Goal: Task Accomplishment & Management: Complete application form

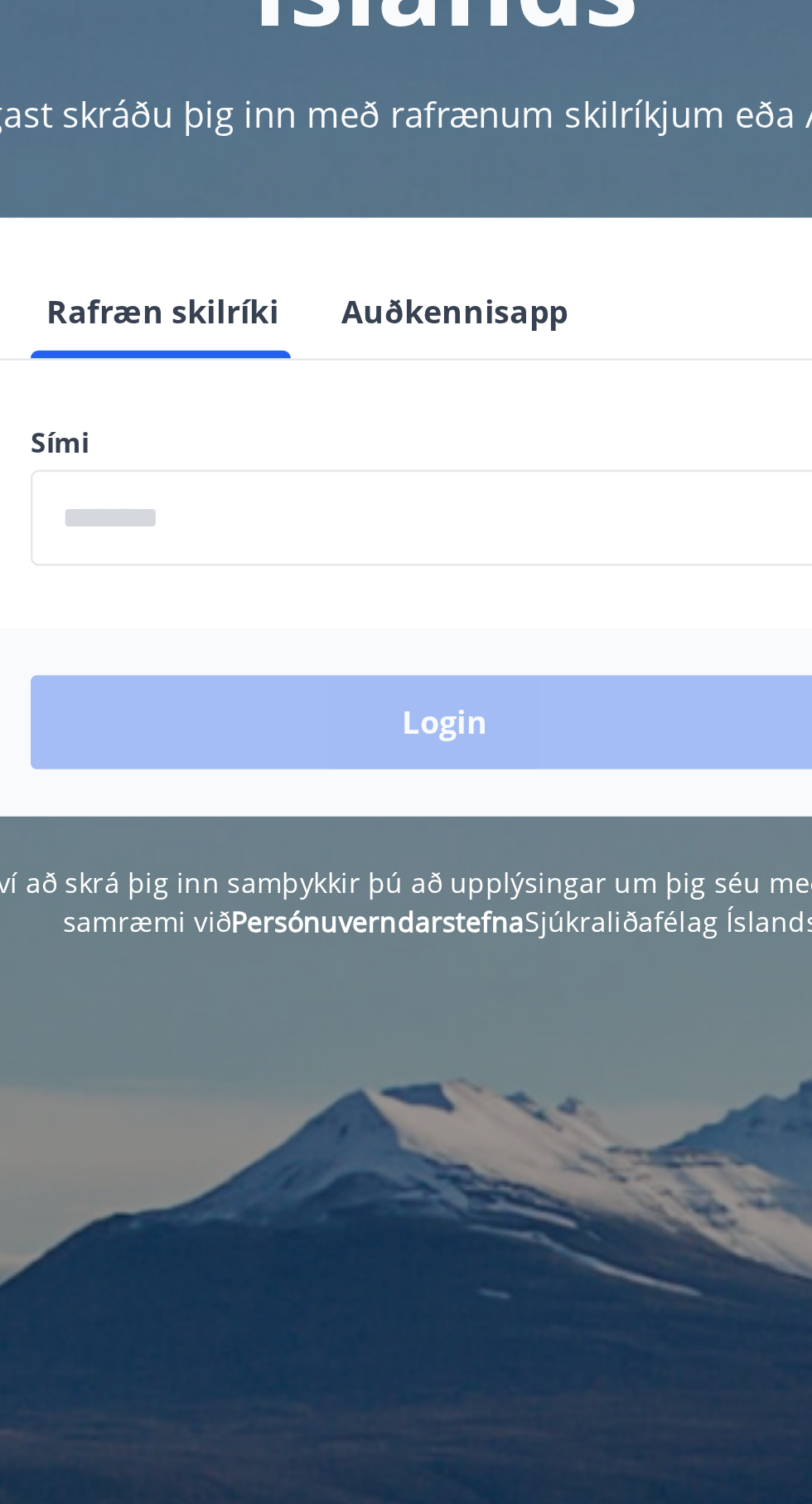
click at [262, 426] on input "phone" at bounding box center [406, 420] width 352 height 40
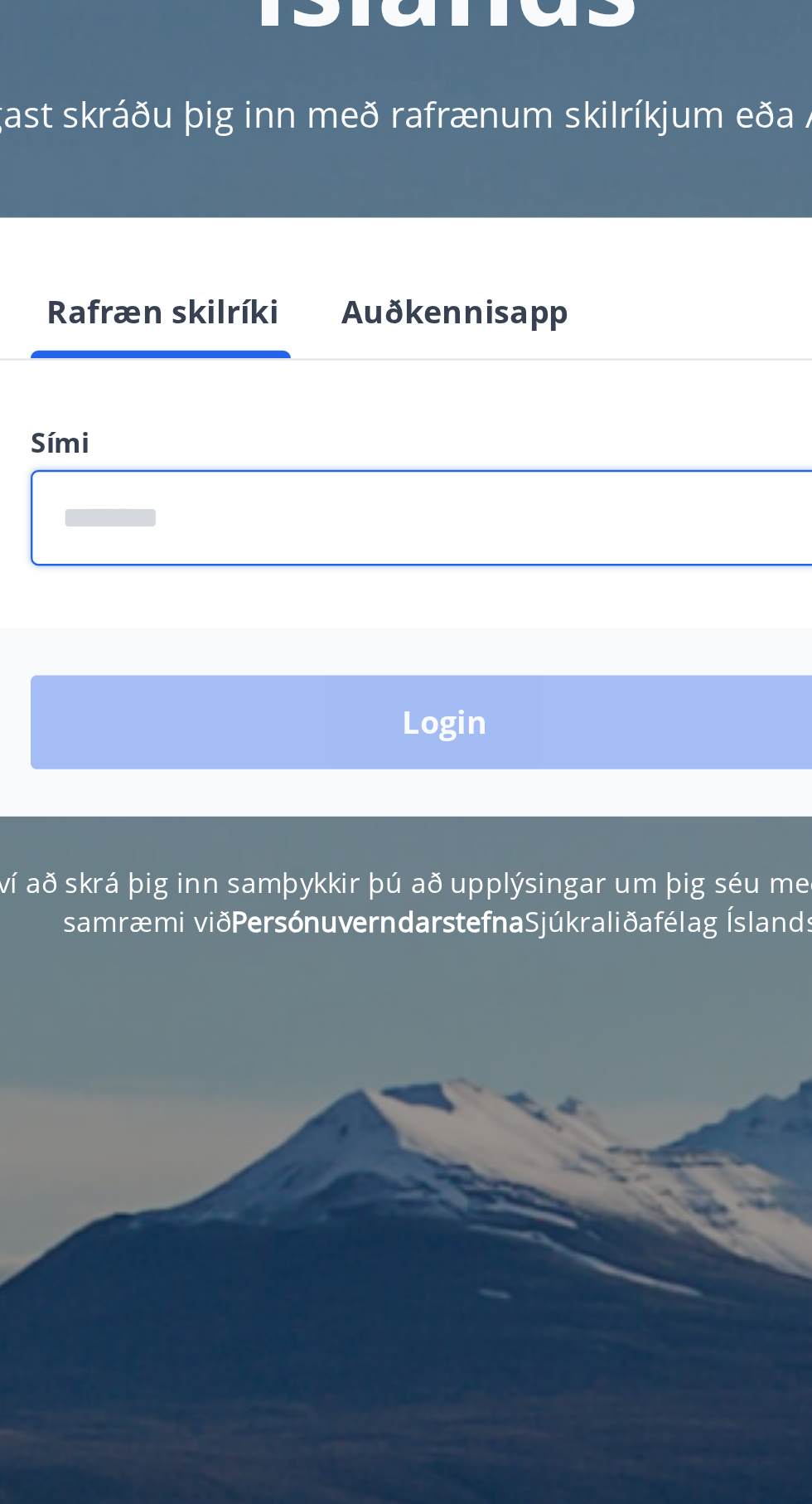
type input "********"
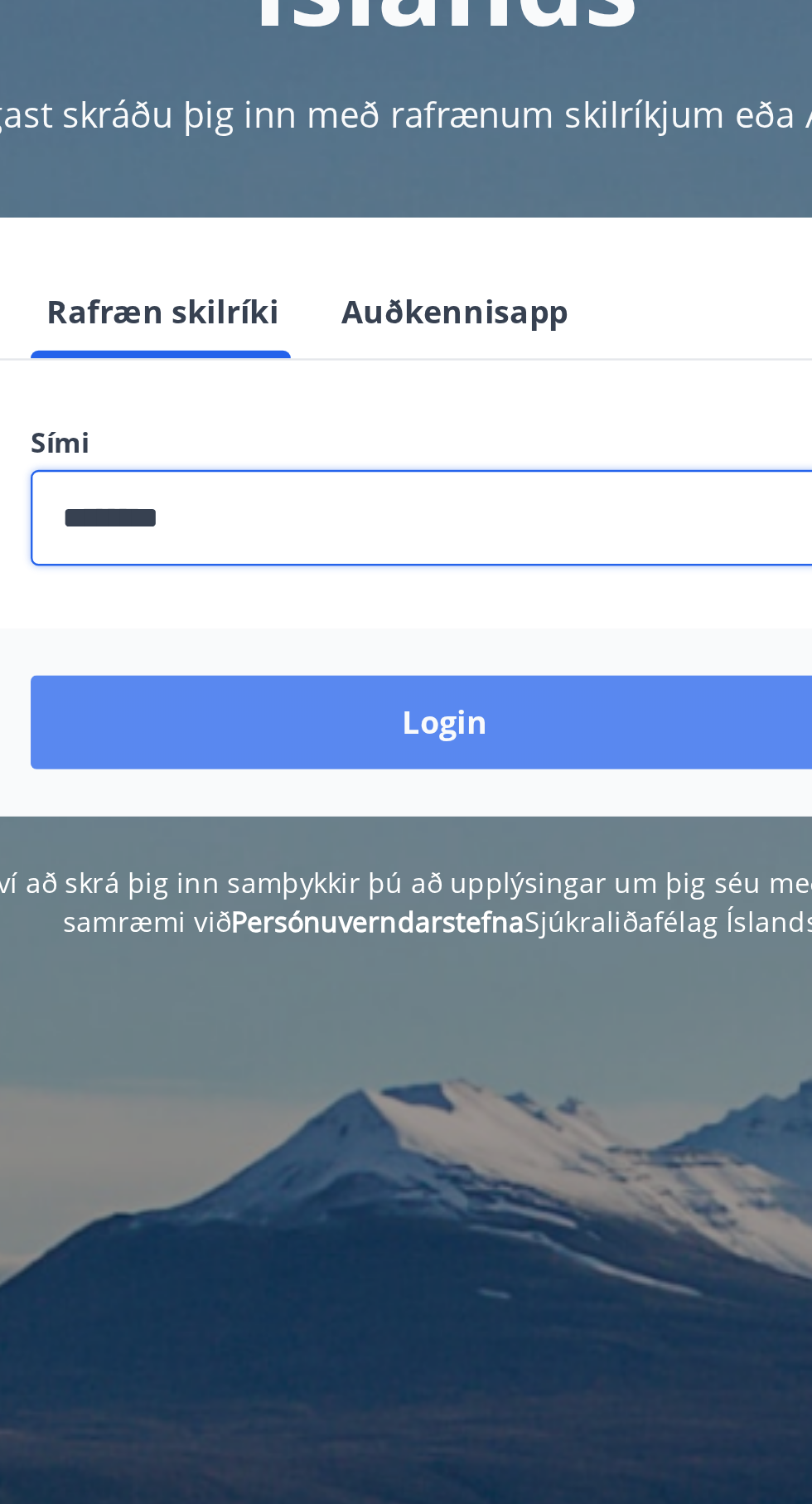
click at [439, 519] on button "Login" at bounding box center [406, 506] width 352 height 40
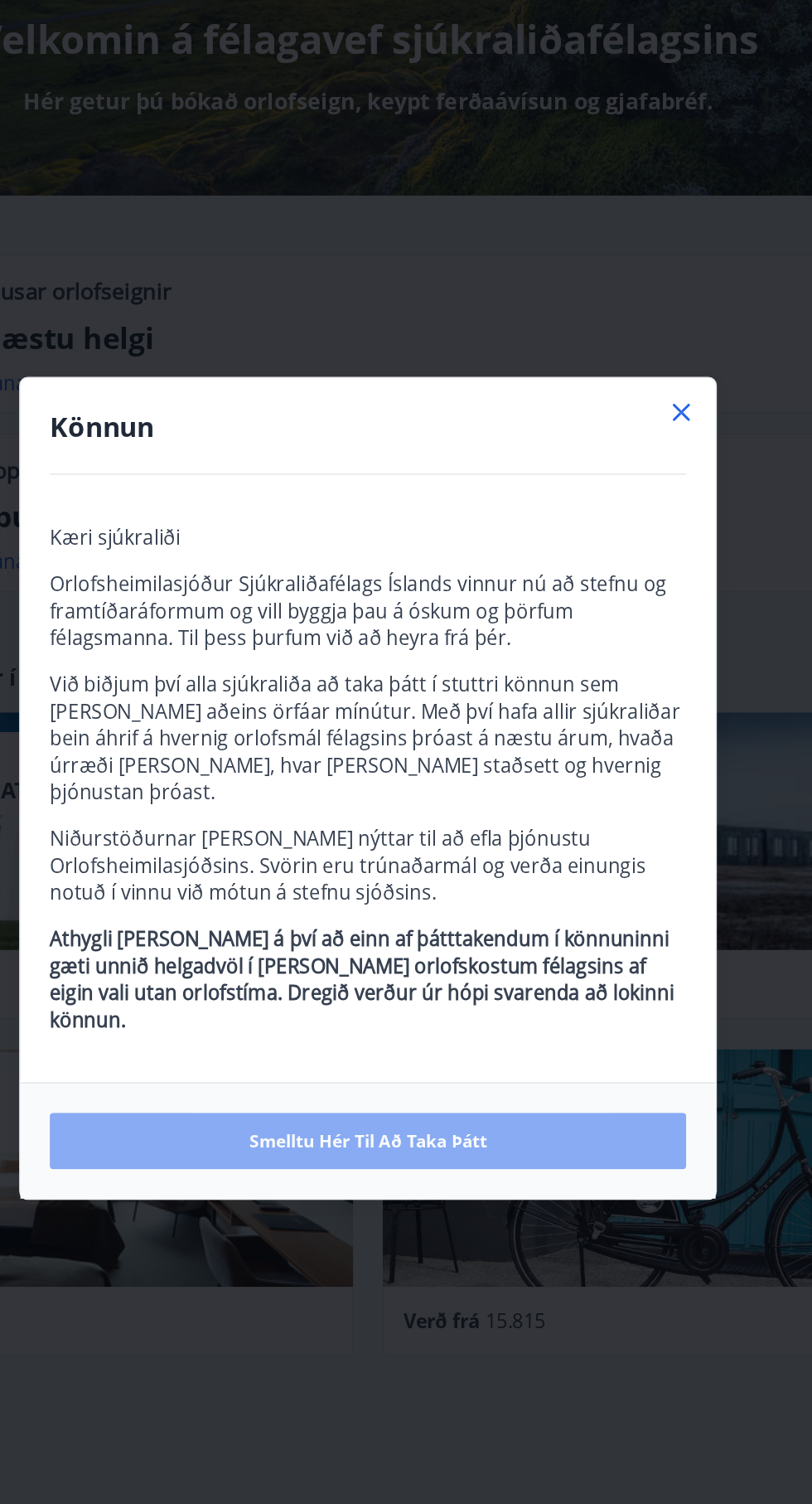
click at [546, 985] on button "Smelltu hér til að taka þátt" at bounding box center [406, 990] width 431 height 38
